Goal: Find specific page/section: Find specific page/section

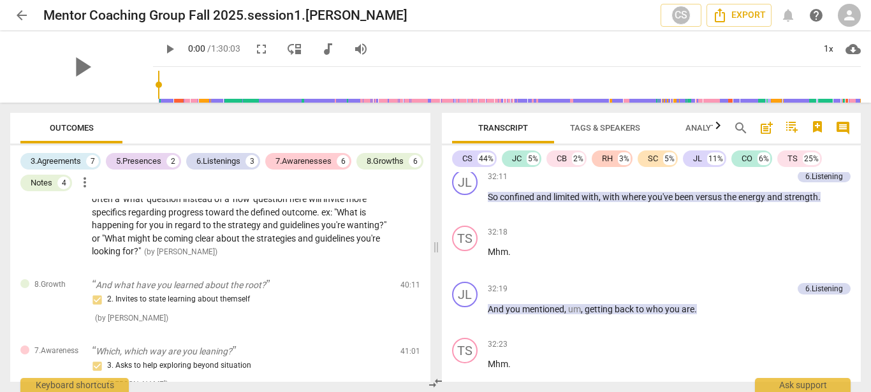
scroll to position [9039, 0]
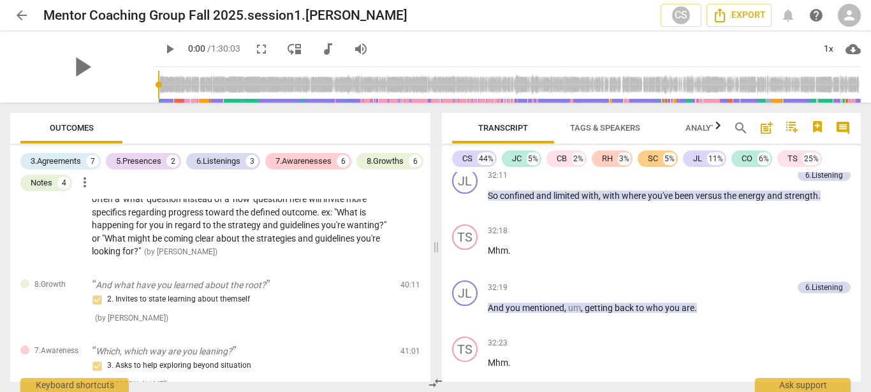
click at [657, 161] on div "SC" at bounding box center [653, 158] width 10 height 13
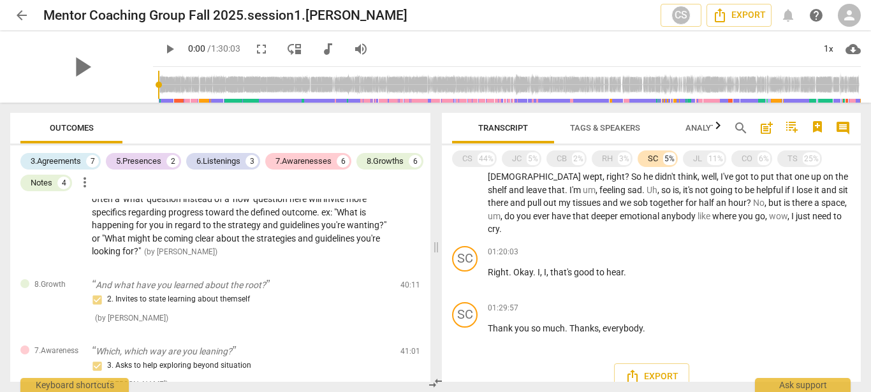
scroll to position [2892, 0]
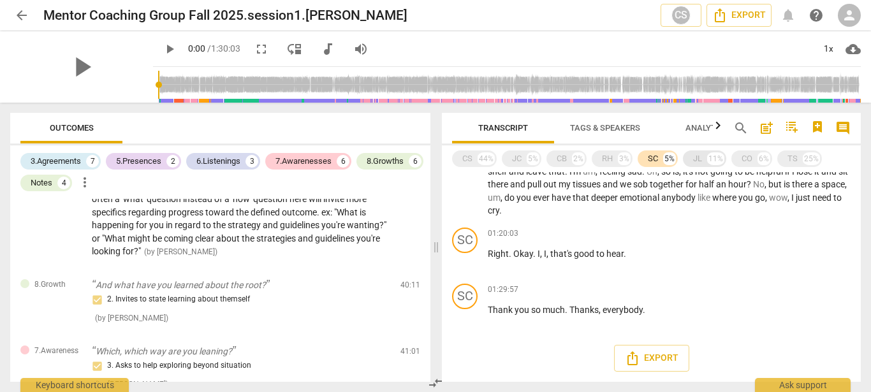
click at [709, 161] on div "11%" at bounding box center [715, 158] width 17 height 13
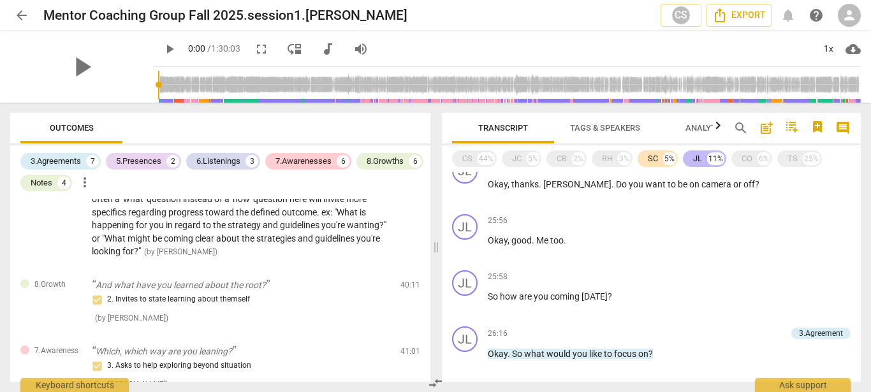
scroll to position [6608, 0]
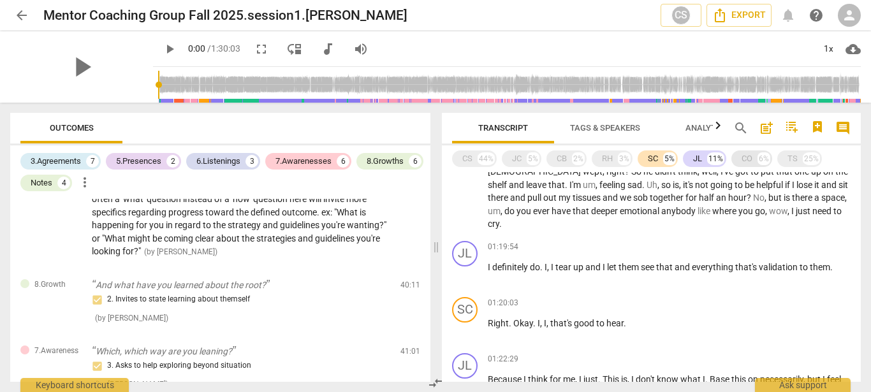
click at [764, 163] on div "6%" at bounding box center [763, 158] width 13 height 13
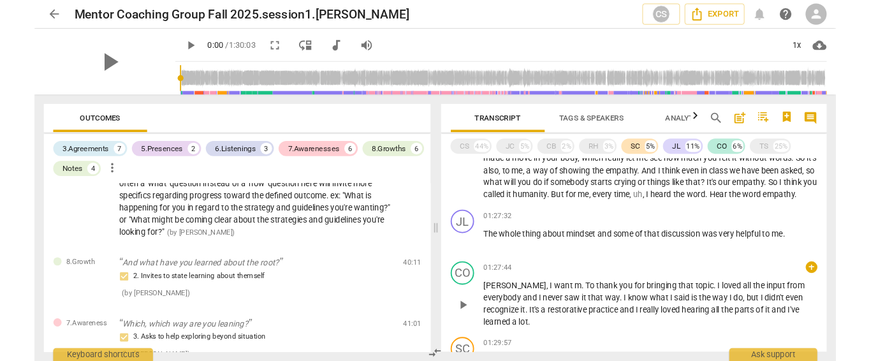
scroll to position [8249, 0]
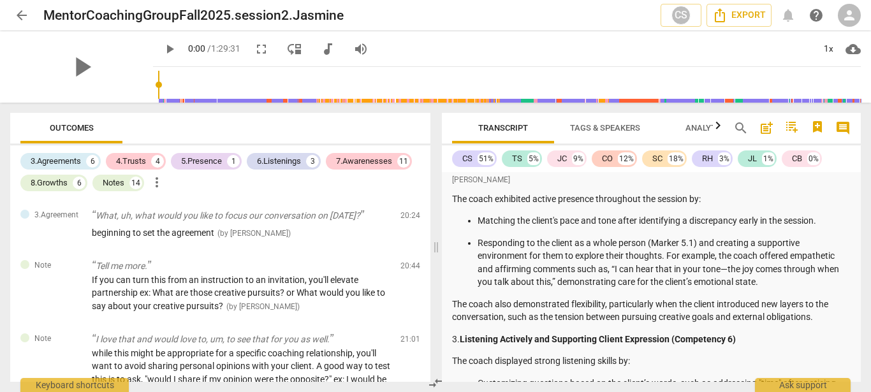
scroll to position [436, 0]
